Goal: Task Accomplishment & Management: Manage account settings

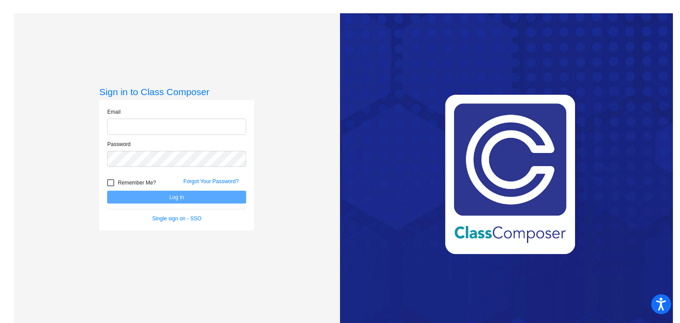
type input "[EMAIL_ADDRESS][DOMAIN_NAME]"
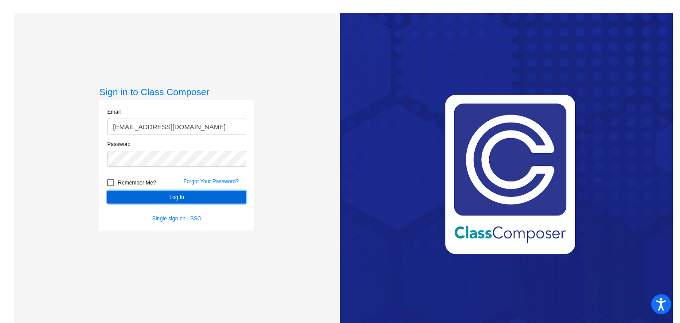
click at [169, 197] on button "Log In" at bounding box center [176, 197] width 139 height 13
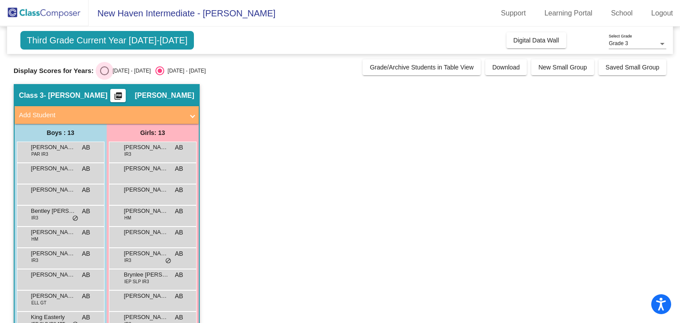
click at [101, 68] on div "Select an option" at bounding box center [104, 70] width 9 height 9
click at [104, 75] on input "[DATE] - [DATE]" at bounding box center [104, 75] width 0 height 0
radio input "true"
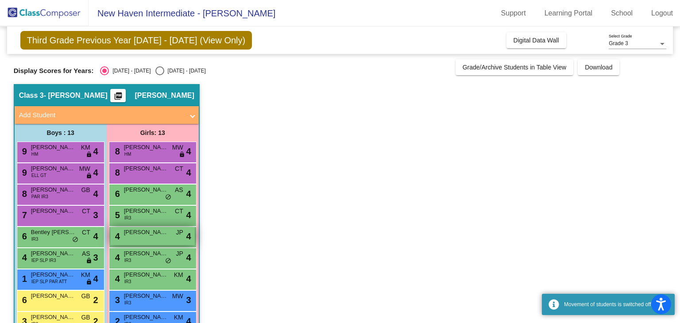
click at [140, 238] on div "4 [PERSON_NAME] JP lock do_not_disturb_alt 4" at bounding box center [152, 236] width 85 height 18
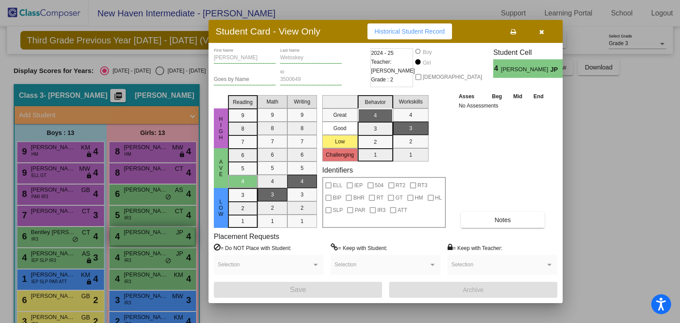
click at [140, 238] on div at bounding box center [340, 161] width 680 height 323
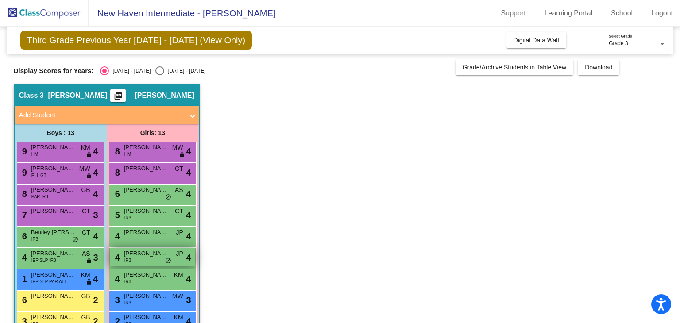
click at [144, 252] on span "[PERSON_NAME]" at bounding box center [146, 253] width 44 height 9
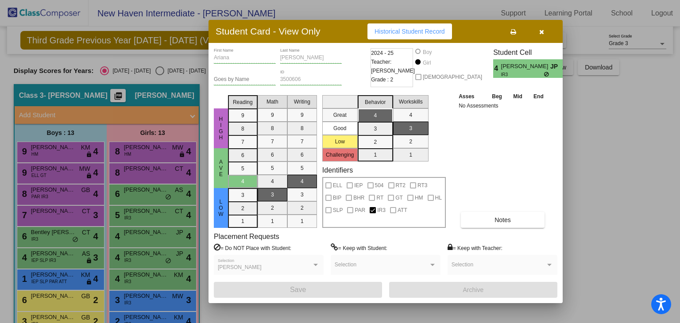
click at [181, 275] on div at bounding box center [340, 161] width 680 height 323
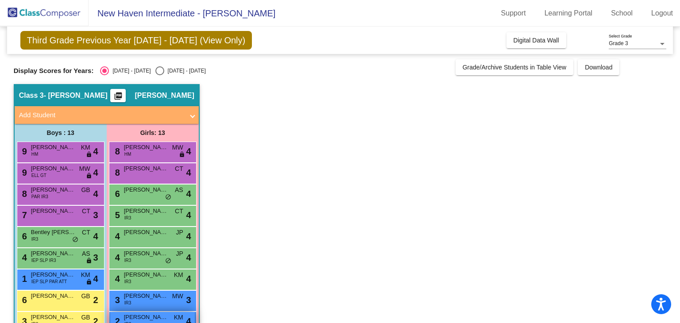
click at [162, 315] on span "[PERSON_NAME]" at bounding box center [146, 317] width 44 height 9
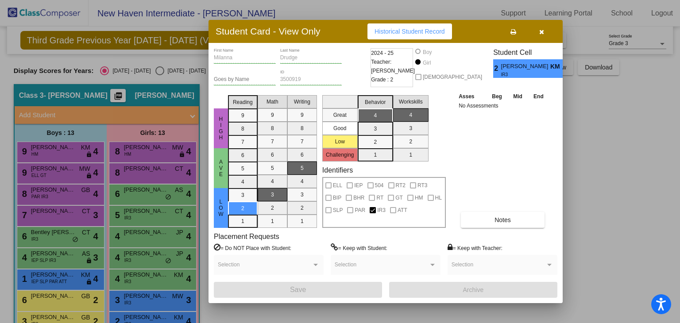
click at [165, 293] on div at bounding box center [340, 161] width 680 height 323
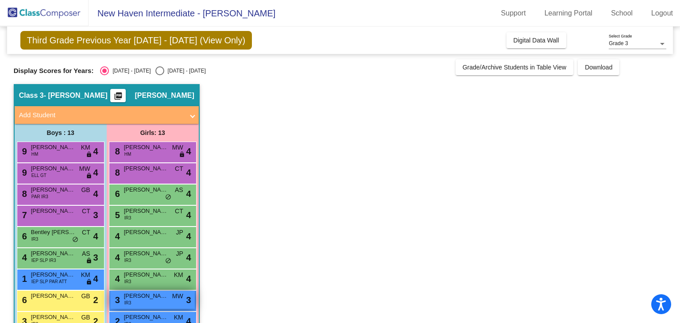
click at [165, 295] on span "[PERSON_NAME]" at bounding box center [146, 296] width 44 height 9
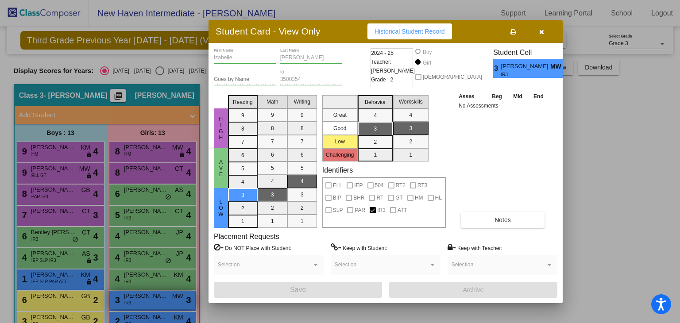
click at [165, 295] on div at bounding box center [340, 161] width 680 height 323
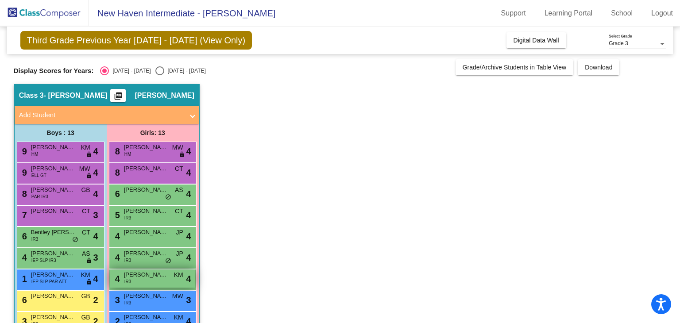
click at [156, 281] on div "4 Honesty [PERSON_NAME] IR3 KM lock do_not_disturb_alt 4" at bounding box center [152, 279] width 85 height 18
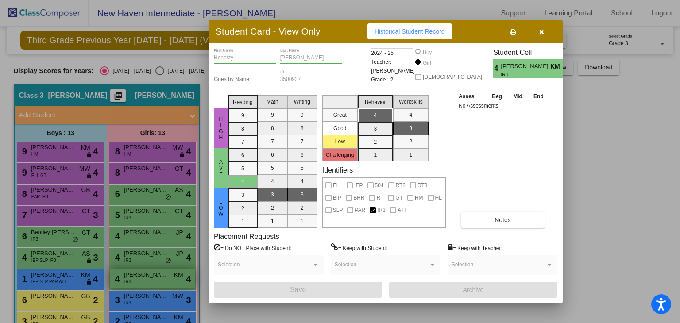
click at [156, 281] on div at bounding box center [340, 161] width 680 height 323
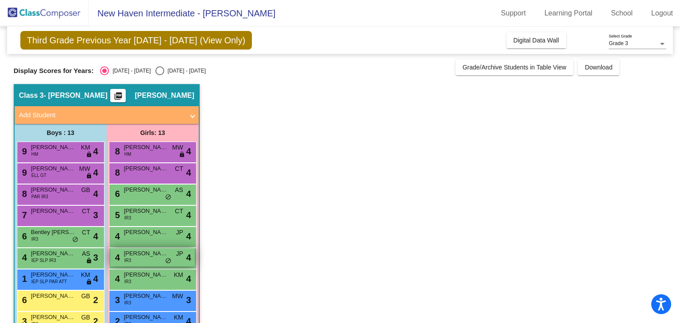
click at [148, 261] on div "4 [PERSON_NAME] IR3 JP lock do_not_disturb_alt 4" at bounding box center [152, 257] width 85 height 18
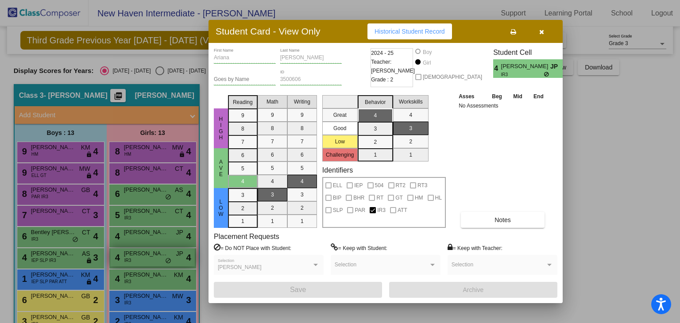
click at [148, 261] on div at bounding box center [340, 161] width 680 height 323
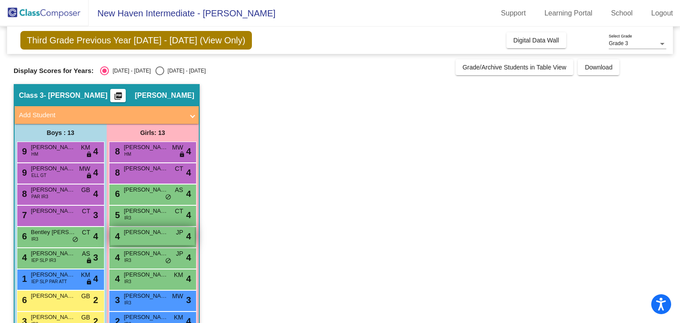
click at [154, 227] on div "4 [PERSON_NAME] JP lock do_not_disturb_alt 4" at bounding box center [152, 236] width 85 height 18
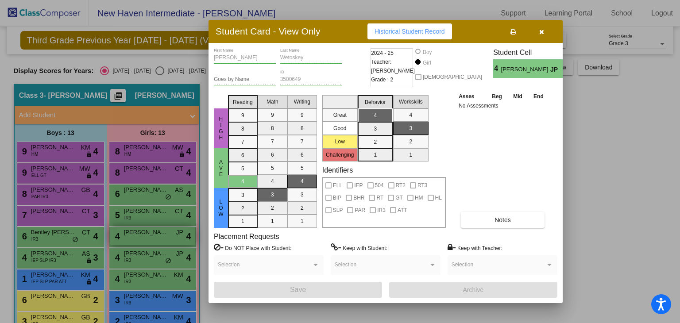
click at [154, 227] on div at bounding box center [340, 161] width 680 height 323
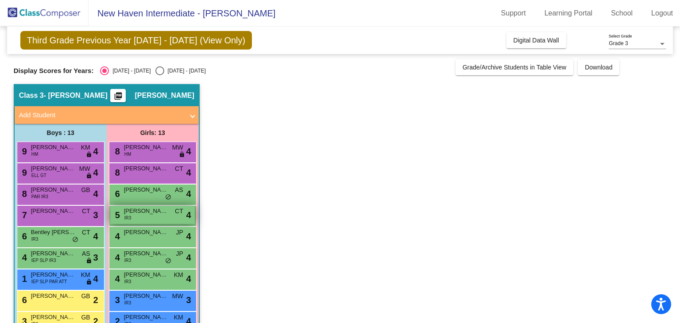
click at [149, 218] on div "5 [PERSON_NAME] IR3 CT lock do_not_disturb_alt 4" at bounding box center [152, 215] width 85 height 18
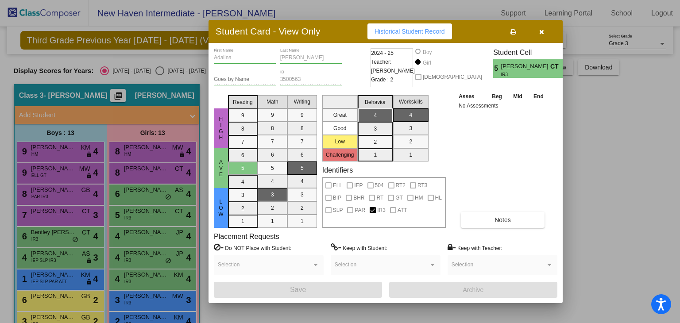
click at [149, 197] on div at bounding box center [340, 161] width 680 height 323
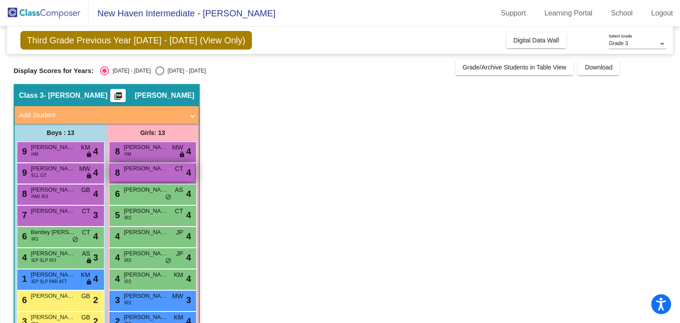
click at [149, 179] on div "8 [PERSON_NAME] CT lock do_not_disturb_alt 4" at bounding box center [152, 172] width 85 height 18
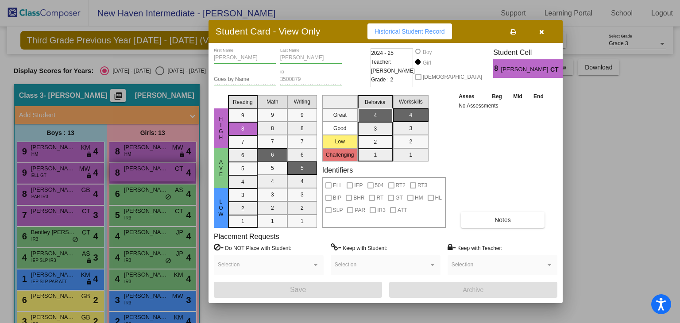
click at [149, 179] on div at bounding box center [340, 161] width 680 height 323
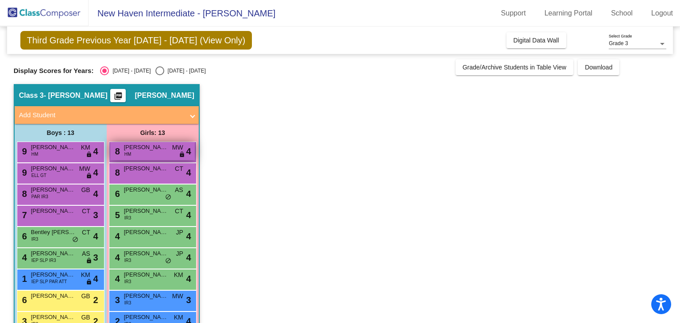
click at [138, 157] on div "8 [PERSON_NAME] HM MW lock do_not_disturb_alt 4" at bounding box center [152, 151] width 85 height 18
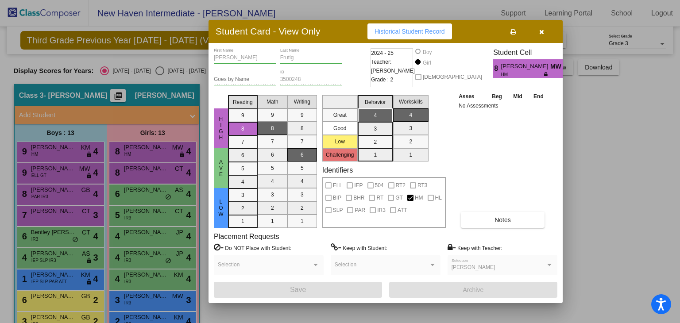
click at [131, 174] on div at bounding box center [340, 161] width 680 height 323
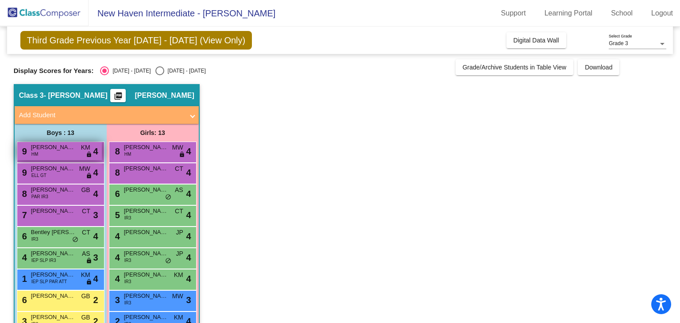
click at [38, 153] on span "HM" at bounding box center [34, 154] width 7 height 7
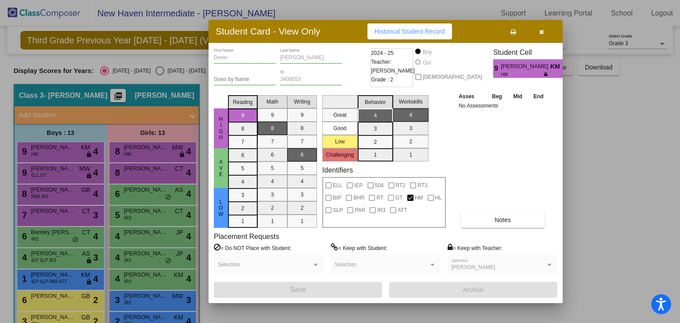
click at [60, 169] on div at bounding box center [340, 161] width 680 height 323
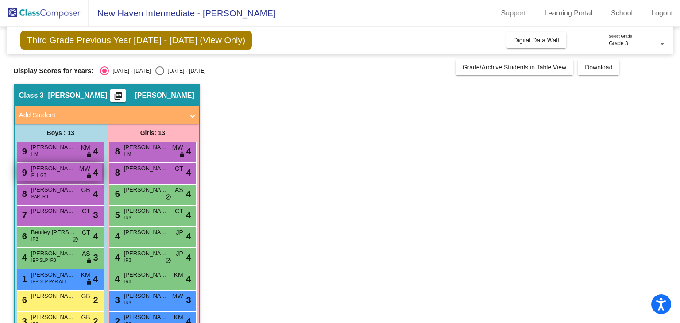
click at [58, 169] on span "[PERSON_NAME]" at bounding box center [53, 168] width 44 height 9
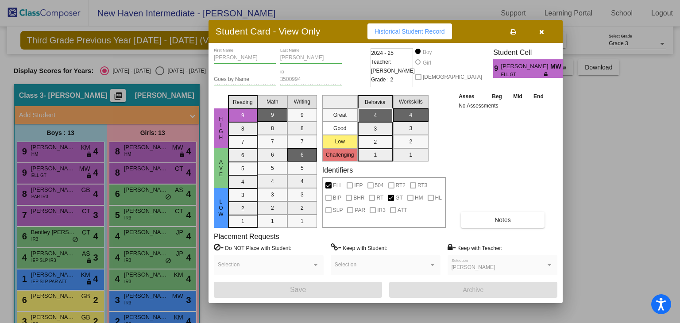
click at [58, 189] on div at bounding box center [340, 161] width 680 height 323
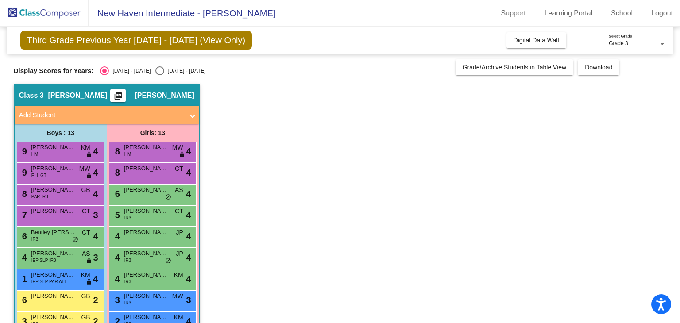
click at [58, 189] on span "[PERSON_NAME]" at bounding box center [53, 190] width 44 height 9
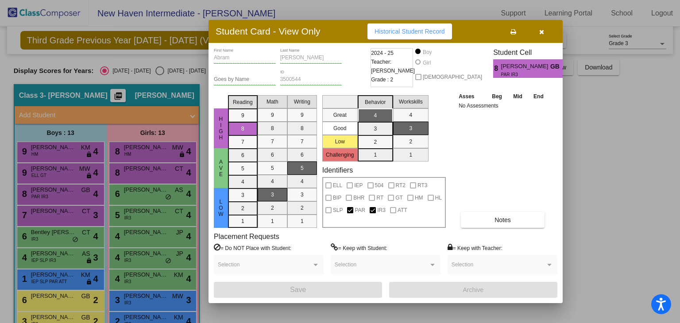
click at [190, 245] on div at bounding box center [340, 161] width 680 height 323
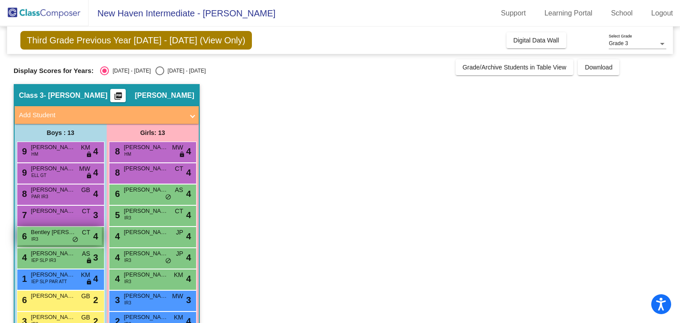
click at [72, 241] on span "do_not_disturb_alt" at bounding box center [75, 240] width 6 height 7
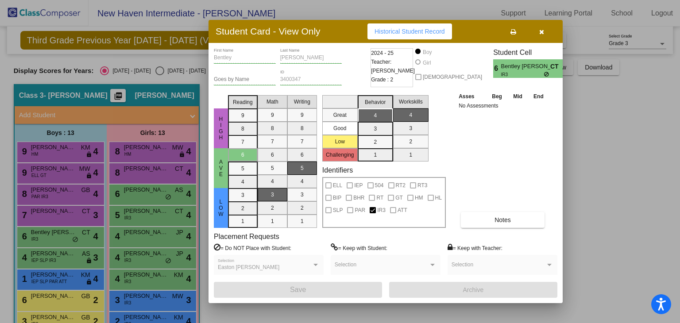
click at [186, 227] on div at bounding box center [340, 161] width 680 height 323
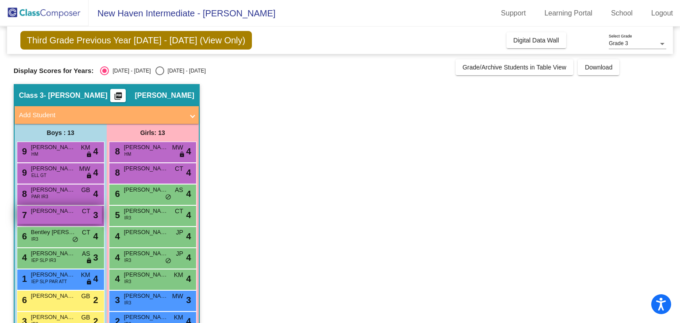
click at [54, 214] on span "[PERSON_NAME]" at bounding box center [53, 211] width 44 height 9
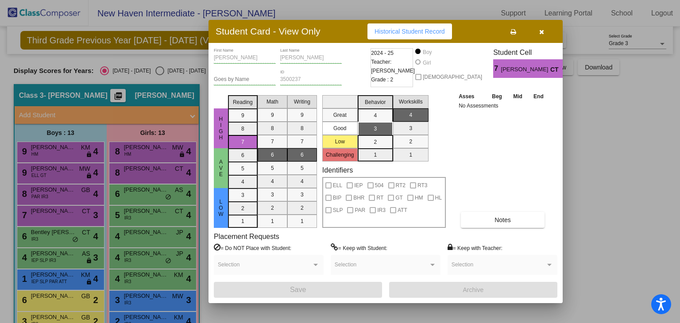
click at [153, 174] on div at bounding box center [340, 161] width 680 height 323
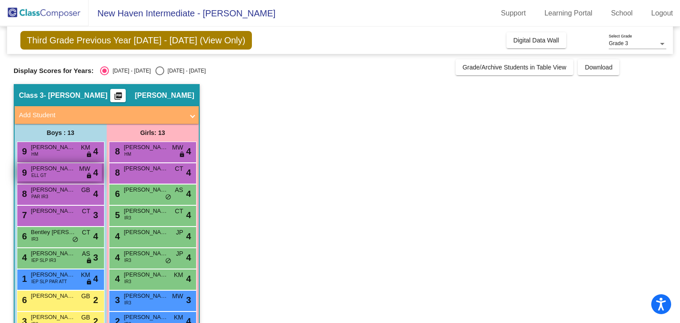
click at [55, 178] on div "9 [PERSON_NAME] ELL GT MW lock do_not_disturb_alt 4" at bounding box center [59, 172] width 85 height 18
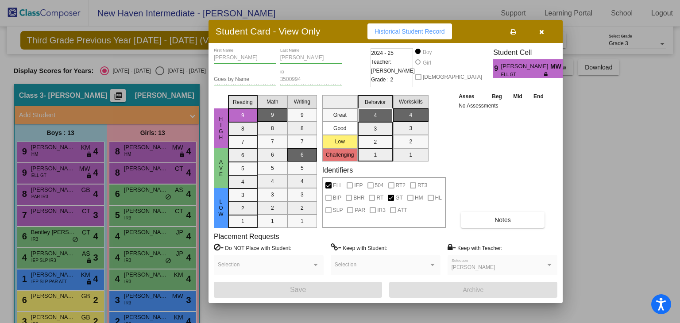
click at [63, 217] on div at bounding box center [340, 161] width 680 height 323
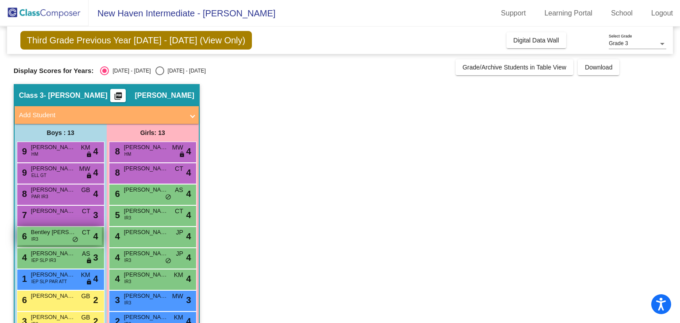
click at [64, 240] on div "6 Bentley [PERSON_NAME] IR3 CT lock do_not_disturb_alt 4" at bounding box center [59, 236] width 85 height 18
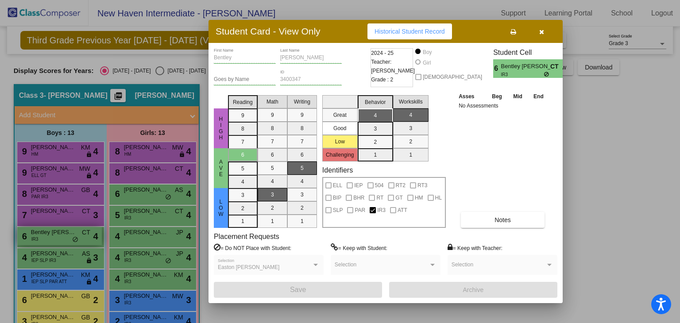
click at [64, 240] on div at bounding box center [340, 161] width 680 height 323
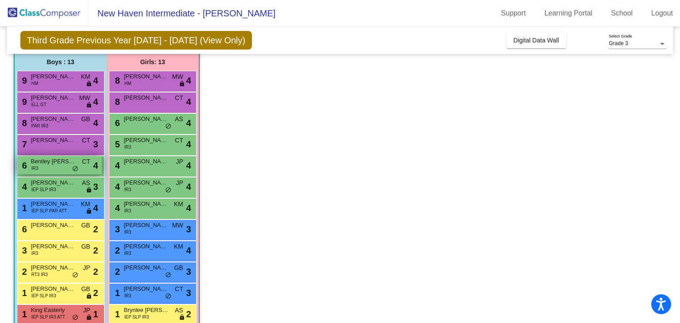
scroll to position [78, 0]
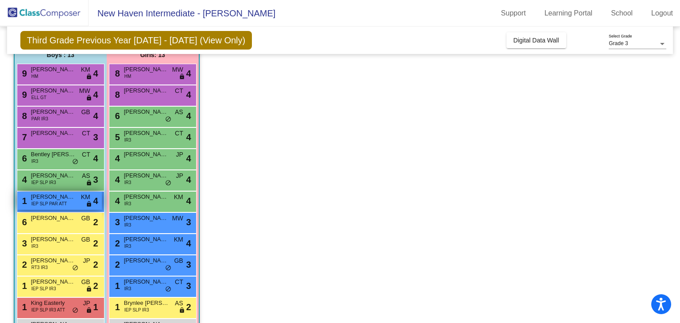
click at [59, 196] on span "[PERSON_NAME]" at bounding box center [53, 197] width 44 height 9
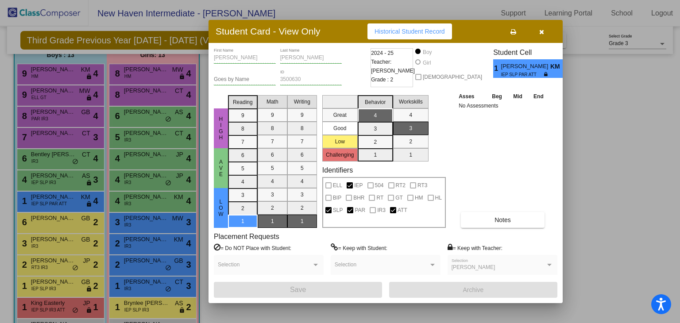
click at [62, 213] on div at bounding box center [340, 161] width 680 height 323
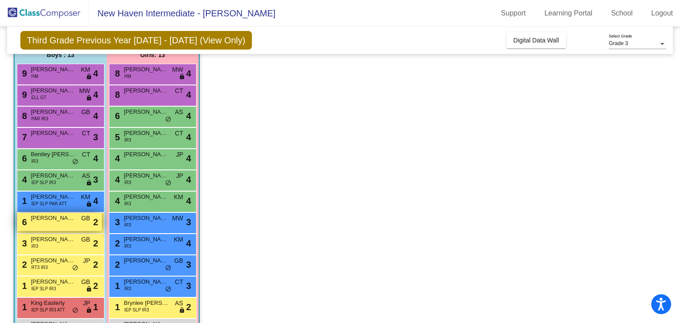
click at [61, 222] on div "6 [PERSON_NAME] GB lock do_not_disturb_alt 2" at bounding box center [59, 222] width 85 height 18
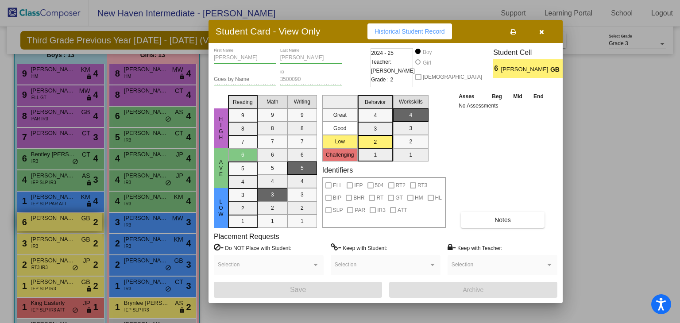
click at [61, 222] on div at bounding box center [340, 161] width 680 height 323
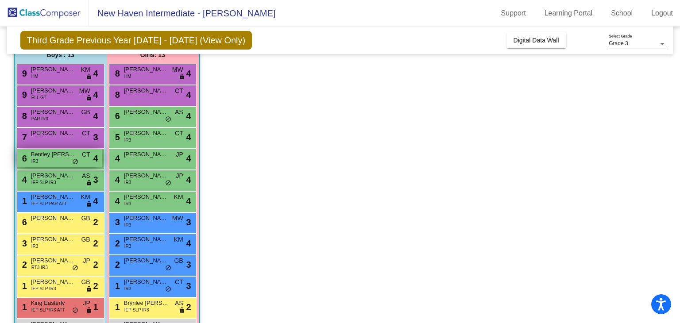
click at [59, 155] on span "Bentley [PERSON_NAME]" at bounding box center [53, 154] width 44 height 9
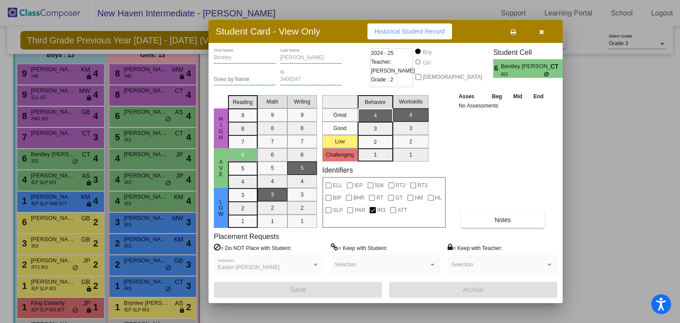
click at [72, 182] on div at bounding box center [340, 161] width 680 height 323
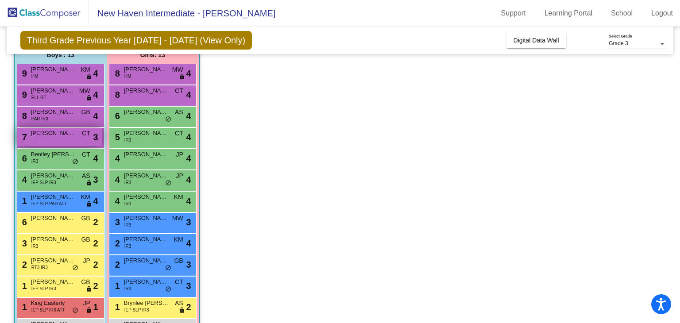
click at [58, 132] on span "[PERSON_NAME]" at bounding box center [53, 133] width 44 height 9
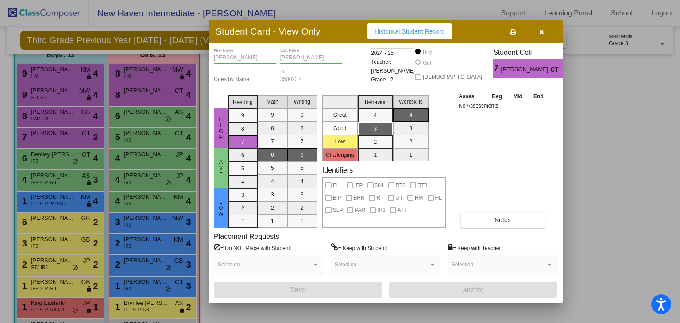
click at [74, 160] on div at bounding box center [340, 161] width 680 height 323
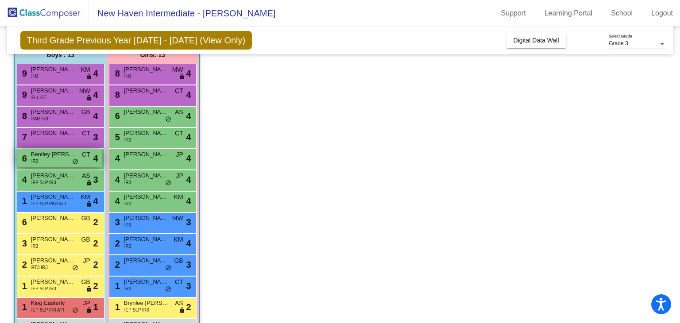
click at [60, 156] on span "Bentley [PERSON_NAME]" at bounding box center [53, 154] width 44 height 9
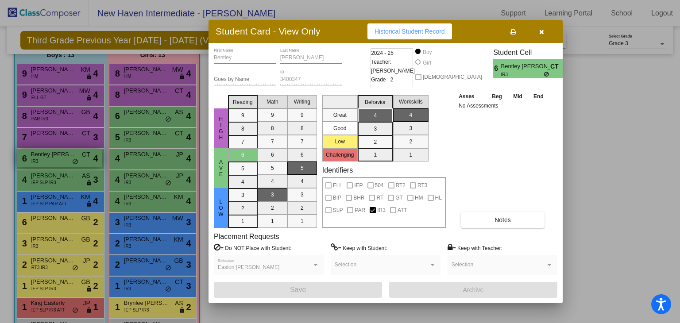
click at [60, 156] on div at bounding box center [340, 161] width 680 height 323
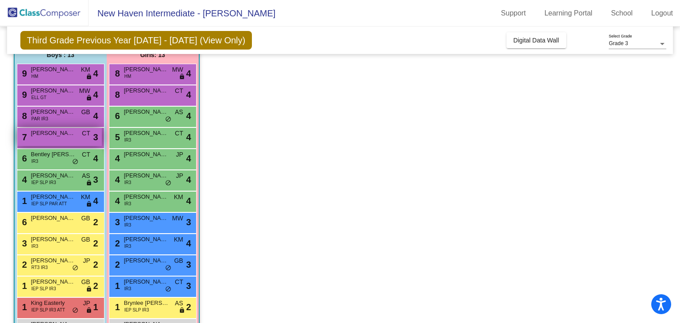
click at [58, 134] on span "[PERSON_NAME]" at bounding box center [53, 133] width 44 height 9
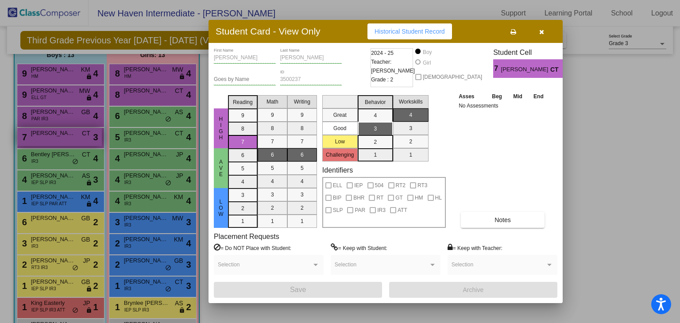
click at [58, 134] on div at bounding box center [340, 161] width 680 height 323
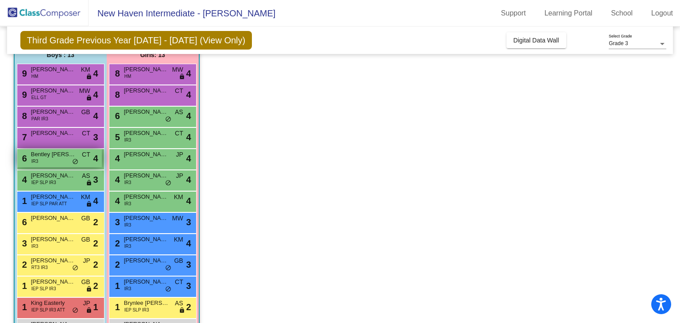
click at [55, 156] on span "Bentley [PERSON_NAME]" at bounding box center [53, 154] width 44 height 9
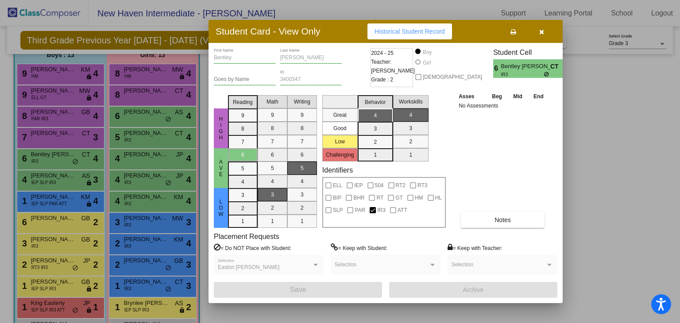
click at [60, 161] on div at bounding box center [340, 161] width 680 height 323
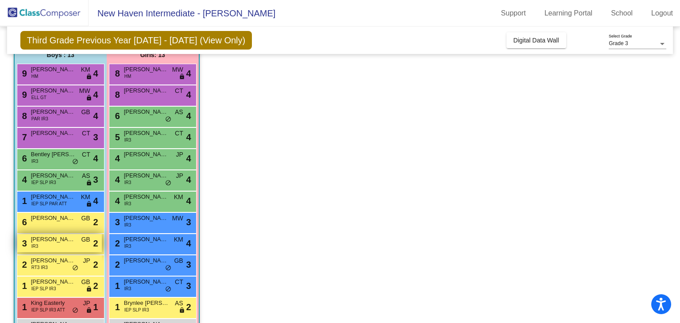
click at [67, 236] on span "[PERSON_NAME]" at bounding box center [53, 239] width 44 height 9
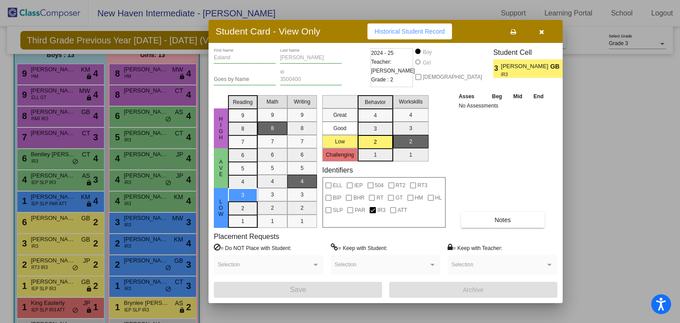
click at [66, 259] on div at bounding box center [340, 161] width 680 height 323
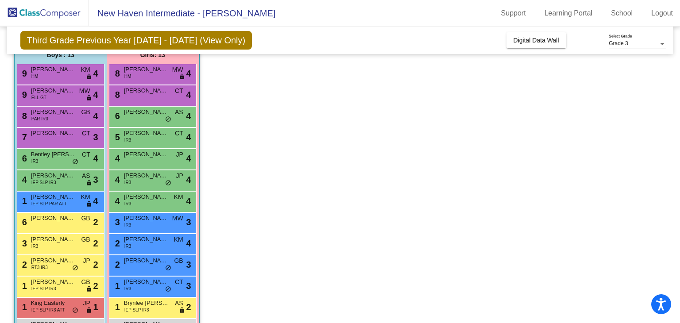
click at [66, 259] on span "[PERSON_NAME]" at bounding box center [53, 260] width 44 height 9
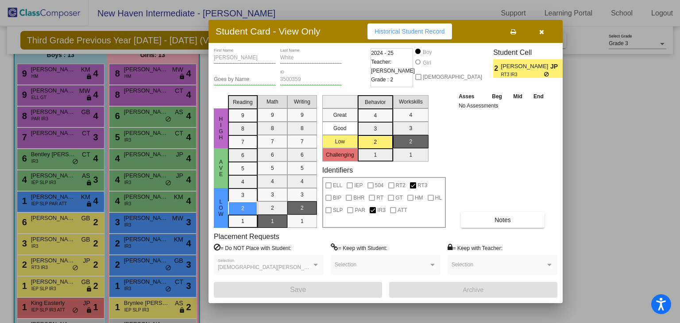
click at [66, 259] on div at bounding box center [340, 161] width 680 height 323
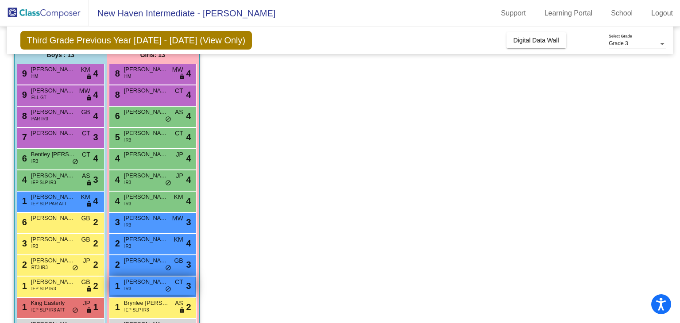
click at [120, 277] on div "1 [PERSON_NAME] IR3 CT lock do_not_disturb_alt 3" at bounding box center [152, 286] width 85 height 18
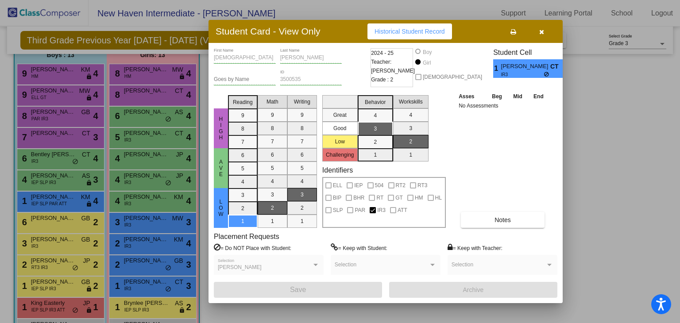
click at [375, 94] on mat-selection-list "Behavior 4 3 2 1" at bounding box center [375, 127] width 35 height 70
click at [191, 236] on div at bounding box center [340, 161] width 680 height 323
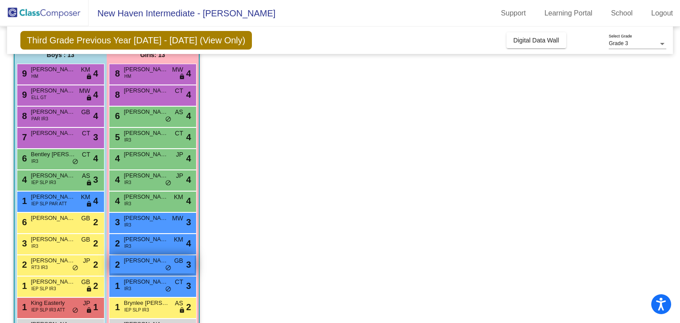
click at [145, 261] on span "[PERSON_NAME]-Wash" at bounding box center [146, 260] width 44 height 9
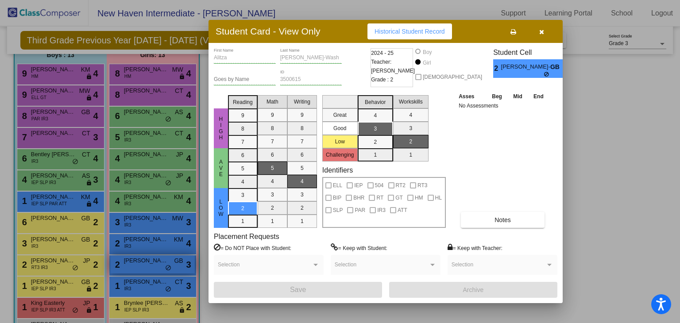
click at [145, 261] on div at bounding box center [340, 161] width 680 height 323
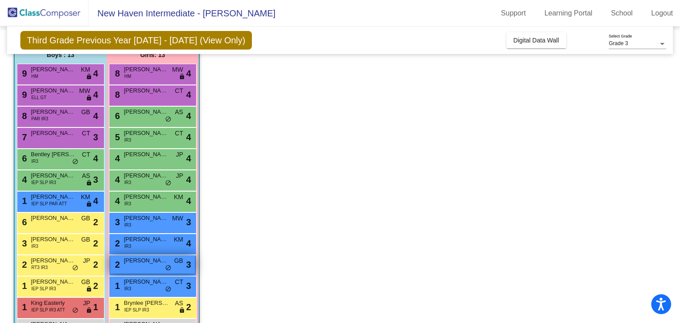
scroll to position [109, 0]
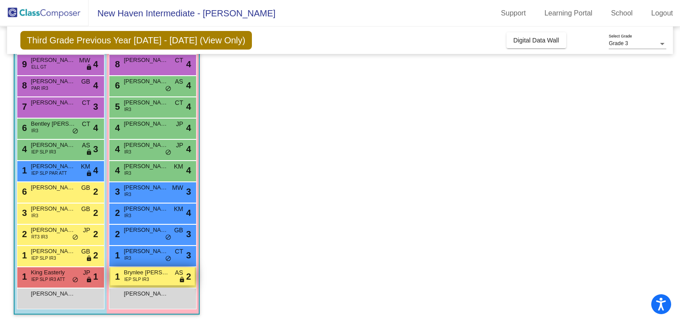
click at [134, 277] on span "IEP SLP IR3" at bounding box center [136, 279] width 25 height 7
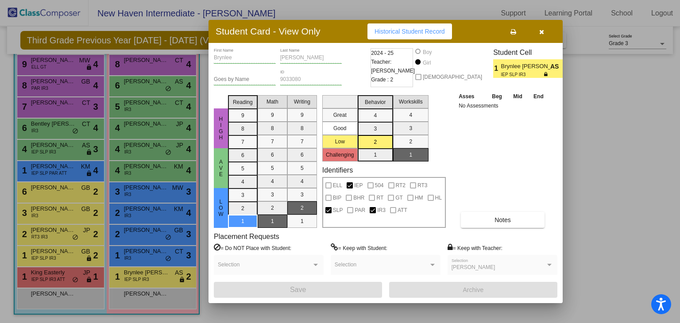
click at [123, 277] on div at bounding box center [340, 161] width 680 height 323
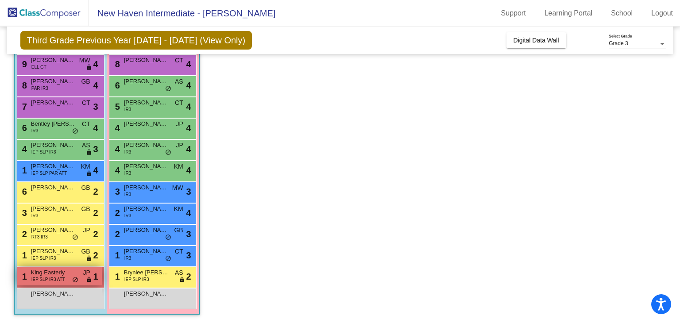
click at [75, 273] on div "1 King Easterly IEP SLP IR3 ATT JP lock do_not_disturb_alt 1" at bounding box center [59, 277] width 85 height 18
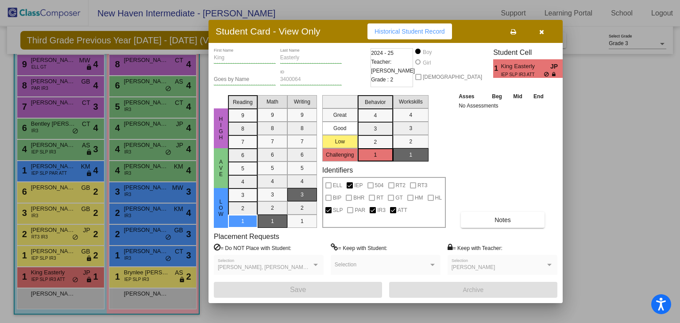
click at [91, 236] on div at bounding box center [340, 161] width 680 height 323
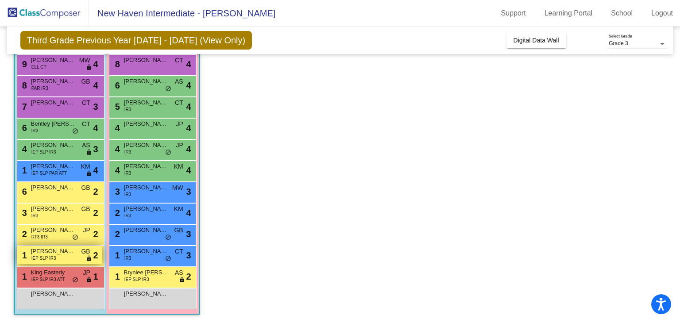
click at [77, 250] on div "1 [PERSON_NAME] Peaks IEP SLP IR3 GB lock do_not_disturb_alt 2" at bounding box center [59, 255] width 85 height 18
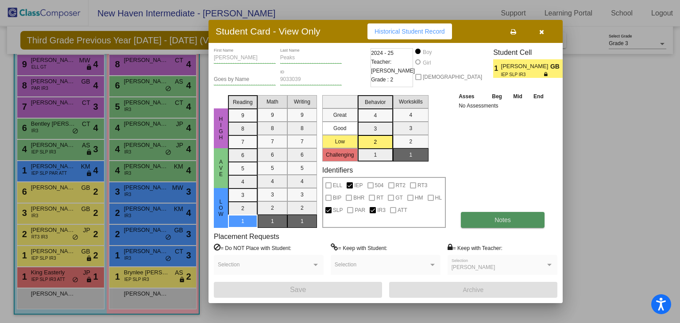
click at [485, 215] on button "Notes" at bounding box center [503, 220] width 84 height 16
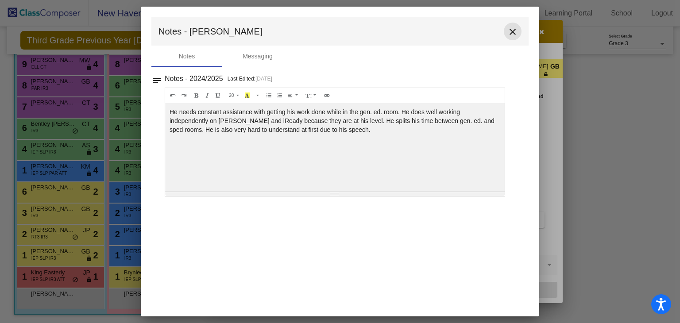
click at [515, 31] on mat-icon "close" at bounding box center [513, 32] width 11 height 11
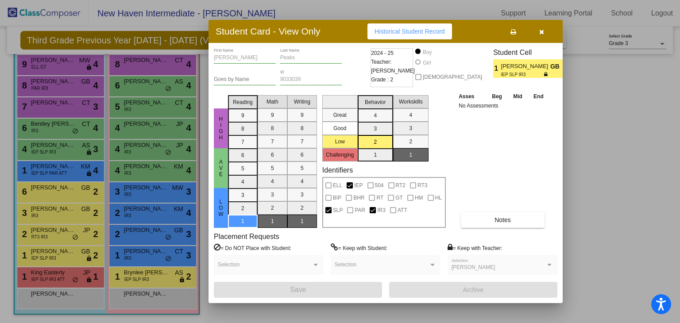
click at [547, 32] on button "button" at bounding box center [542, 31] width 28 height 16
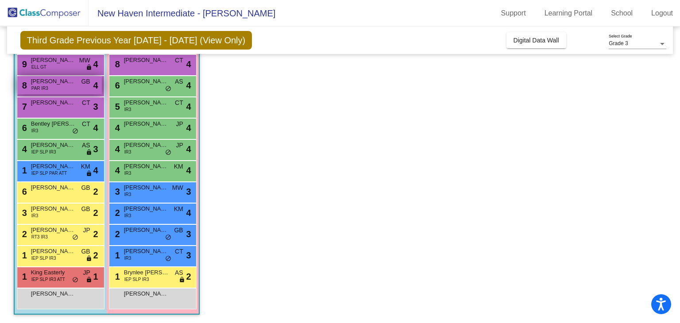
click at [58, 85] on div "8 [PERSON_NAME] PAR IR3 GB lock do_not_disturb_alt 4" at bounding box center [59, 85] width 85 height 18
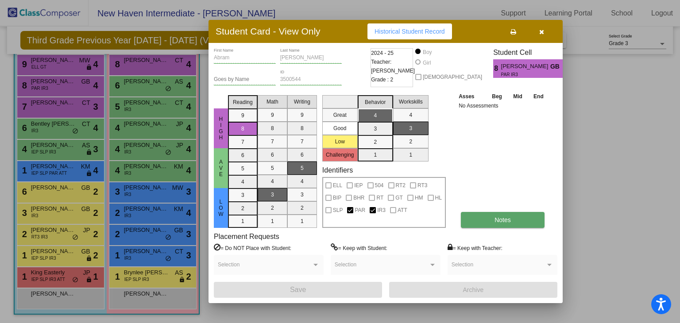
click at [500, 222] on span "Notes" at bounding box center [503, 220] width 16 height 7
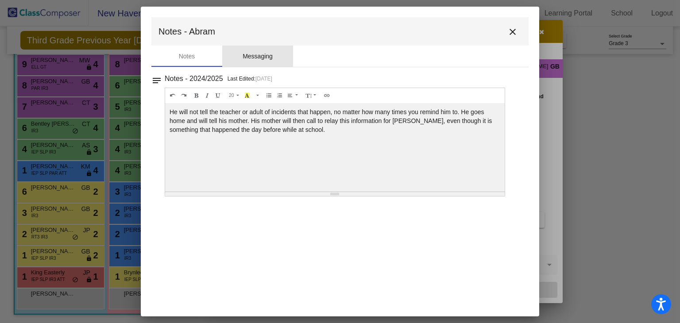
click at [266, 63] on div "Messaging" at bounding box center [257, 56] width 71 height 21
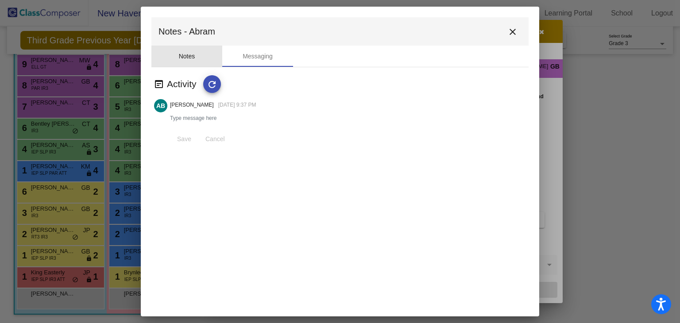
click at [206, 58] on div "Notes" at bounding box center [186, 56] width 71 height 21
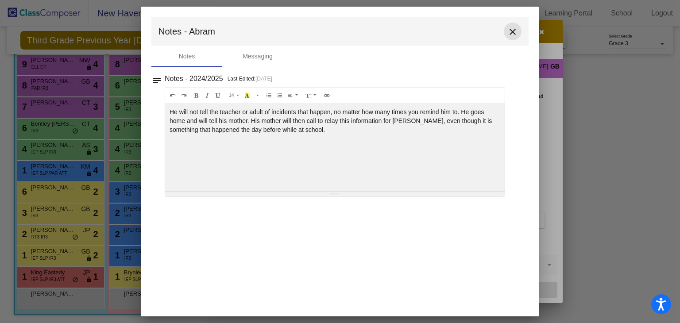
click at [510, 28] on mat-icon "close" at bounding box center [513, 32] width 11 height 11
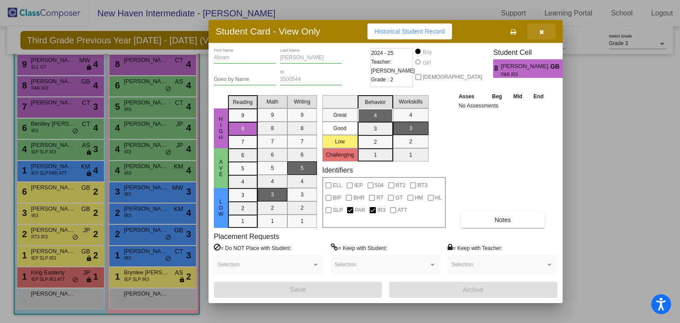
click at [537, 33] on button "button" at bounding box center [542, 31] width 28 height 16
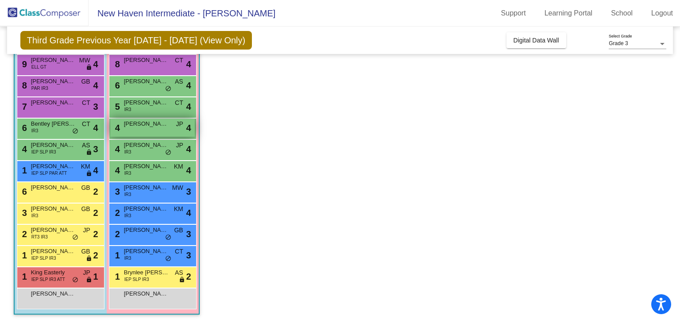
click at [142, 121] on span "[PERSON_NAME]" at bounding box center [146, 124] width 44 height 9
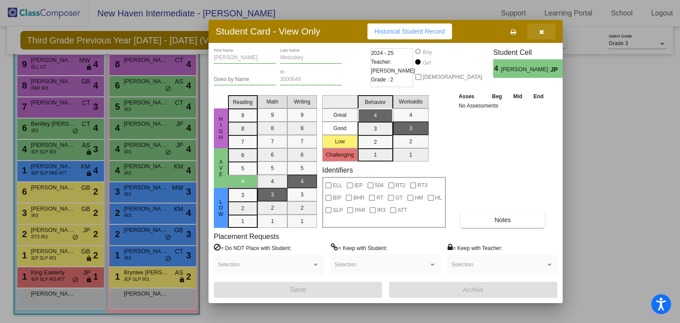
click at [547, 33] on button "button" at bounding box center [542, 31] width 28 height 16
